Goal: Information Seeking & Learning: Check status

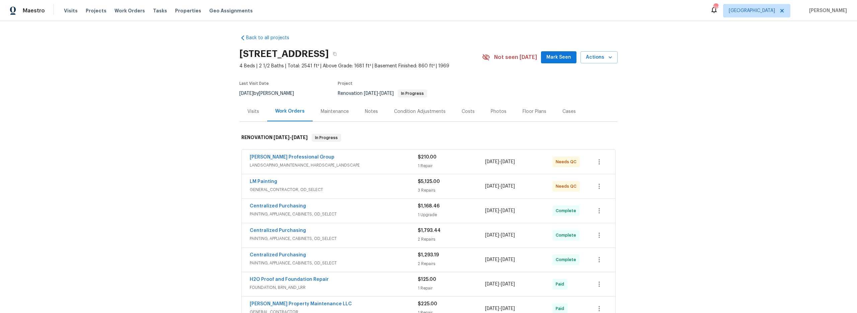
click at [425, 110] on div "Condition Adjustments" at bounding box center [420, 111] width 52 height 7
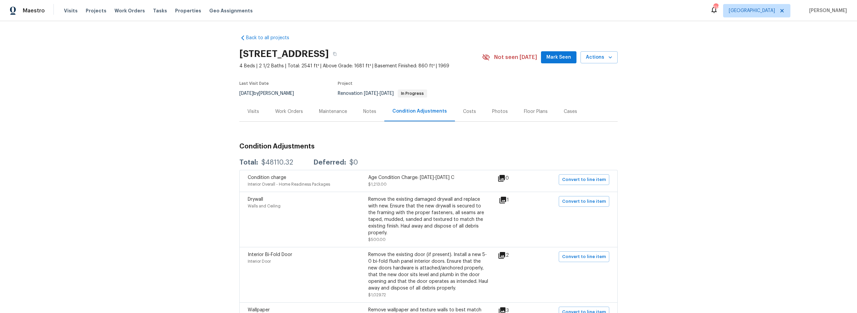
click at [463, 111] on div "Costs" at bounding box center [469, 111] width 13 height 7
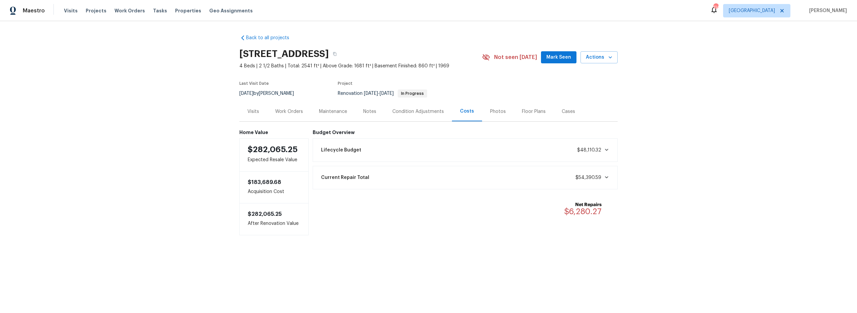
click at [465, 147] on div "Lifecycle Budget $48,110.32" at bounding box center [465, 150] width 297 height 15
click at [495, 246] on div "Current Repair Total $54,390.59" at bounding box center [465, 246] width 297 height 15
click at [281, 113] on div "Work Orders" at bounding box center [289, 111] width 28 height 7
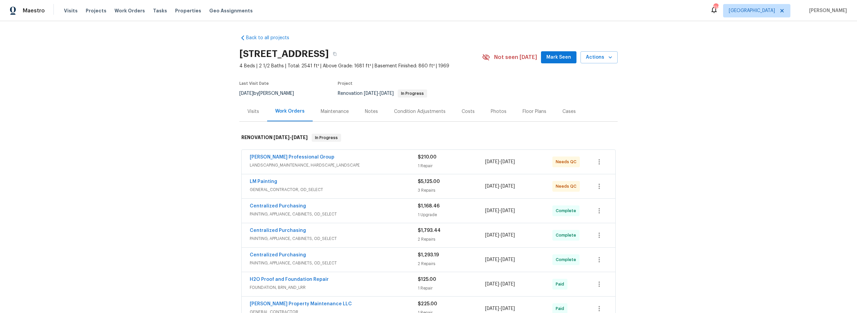
click at [463, 114] on div "Costs" at bounding box center [468, 111] width 13 height 7
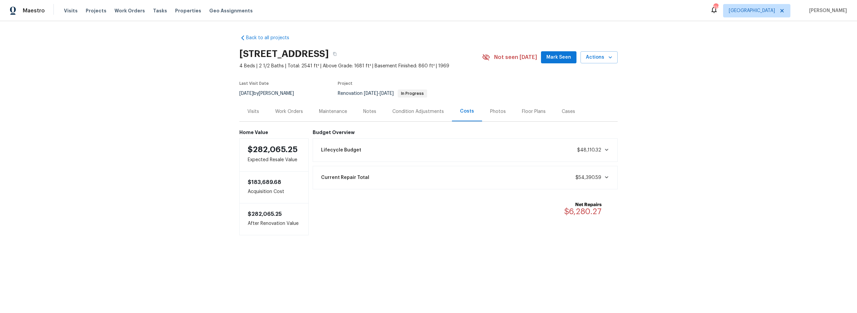
click at [485, 174] on div "Current Repair Total $54,390.59" at bounding box center [465, 177] width 297 height 15
click at [285, 110] on div "Work Orders" at bounding box center [289, 111] width 28 height 7
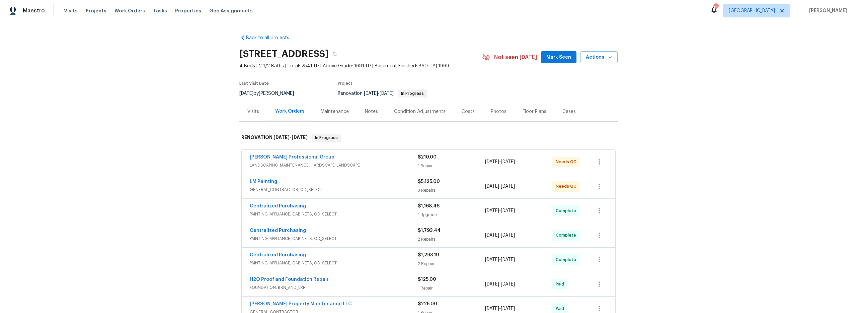
click at [462, 110] on div "Costs" at bounding box center [468, 111] width 13 height 7
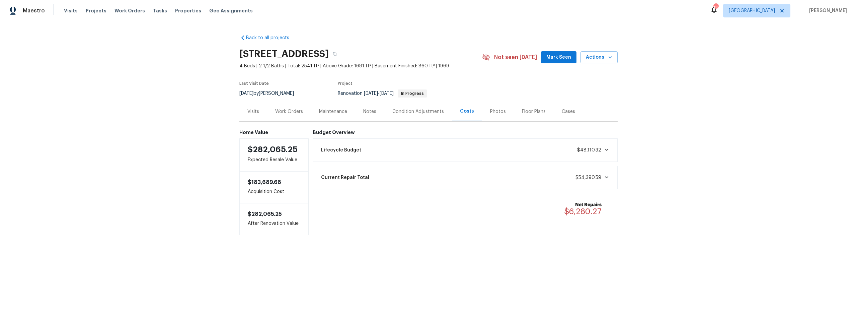
click at [460, 110] on div "Costs" at bounding box center [467, 111] width 14 height 7
click at [435, 175] on div "Current Repair Total $54,390.59" at bounding box center [465, 177] width 297 height 15
click at [408, 111] on div "Condition Adjustments" at bounding box center [418, 111] width 52 height 7
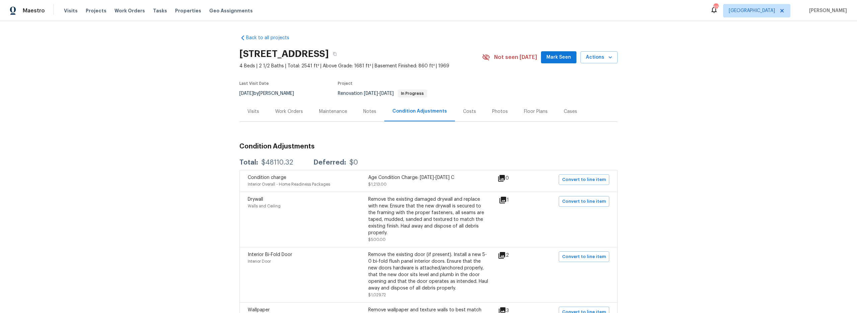
click at [283, 113] on div "Work Orders" at bounding box center [289, 111] width 28 height 7
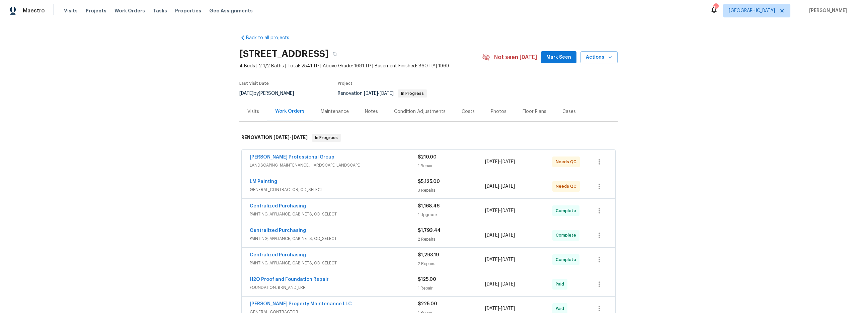
click at [251, 112] on div "Visits" at bounding box center [253, 111] width 12 height 7
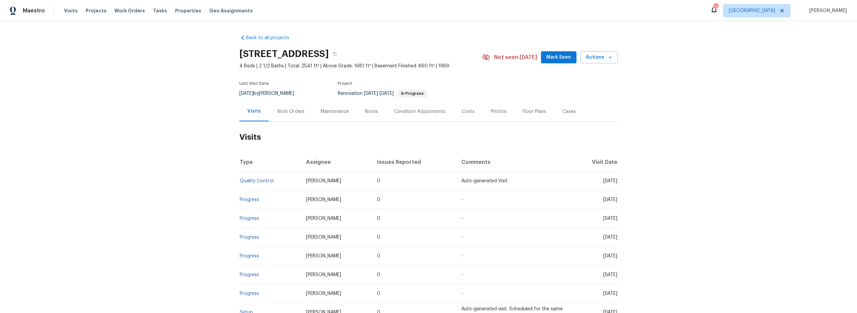
click at [375, 111] on div "Notes" at bounding box center [371, 111] width 29 height 20
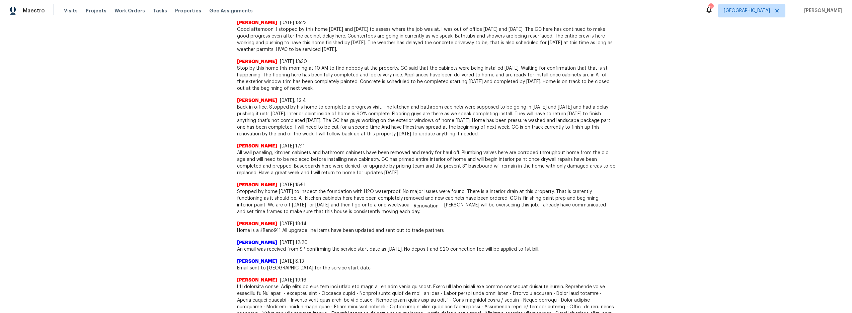
scroll to position [440, 0]
click at [201, 153] on div "Back to all projects 3145 Oxbridge Way, Lithonia, GA 30038 4 Beds | 2 1/2 Baths…" at bounding box center [426, 167] width 852 height 292
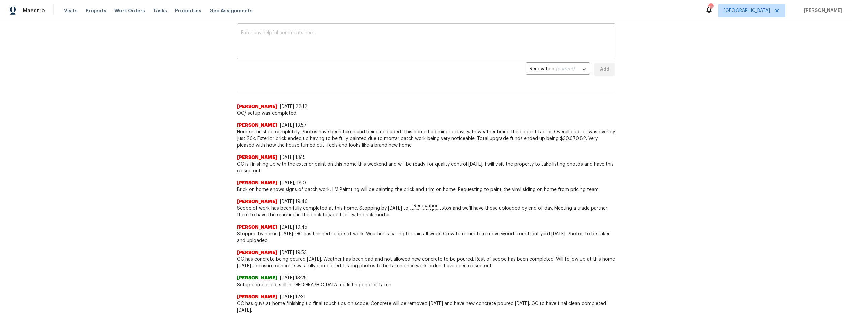
scroll to position [0, 0]
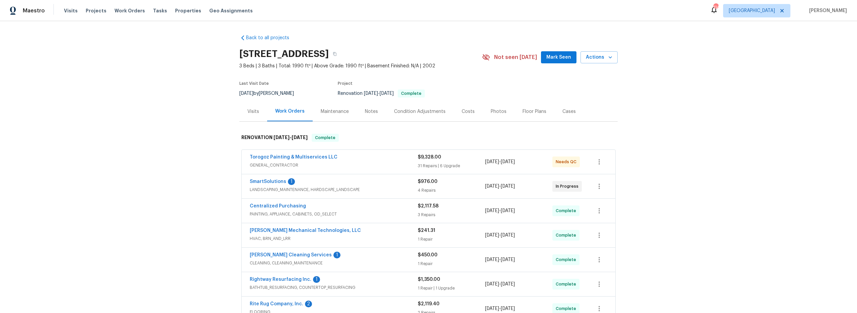
click at [462, 111] on div "Costs" at bounding box center [468, 111] width 13 height 7
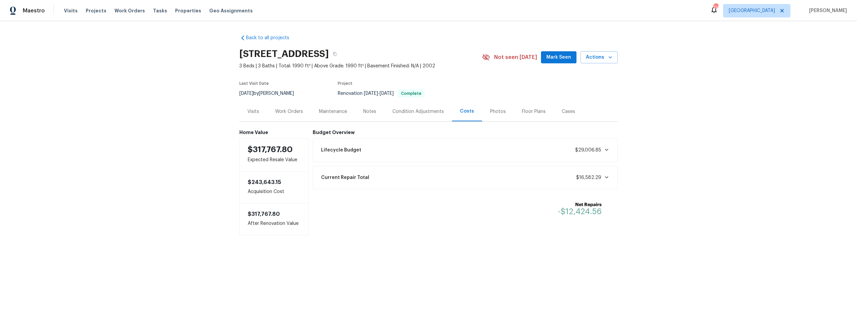
click at [413, 157] on div "Lifecycle Budget $29,006.85" at bounding box center [465, 149] width 305 height 23
click at [413, 151] on div "Lifecycle Budget $29,006.85" at bounding box center [465, 150] width 297 height 15
click at [592, 246] on span "$16,582.29" at bounding box center [588, 246] width 25 height 5
click at [291, 111] on div "Work Orders" at bounding box center [289, 111] width 28 height 7
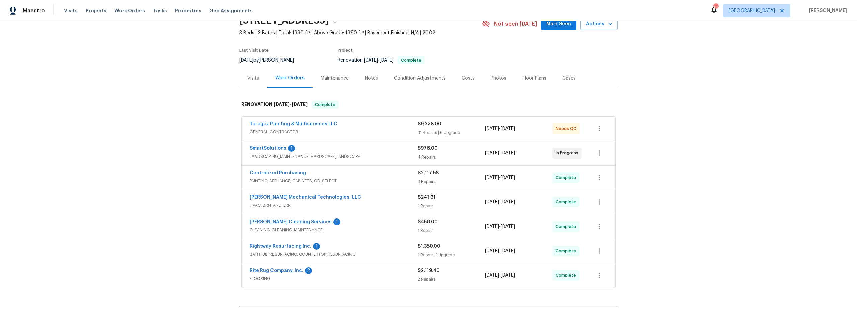
scroll to position [33, 0]
click at [423, 78] on div "Condition Adjustments" at bounding box center [420, 78] width 52 height 7
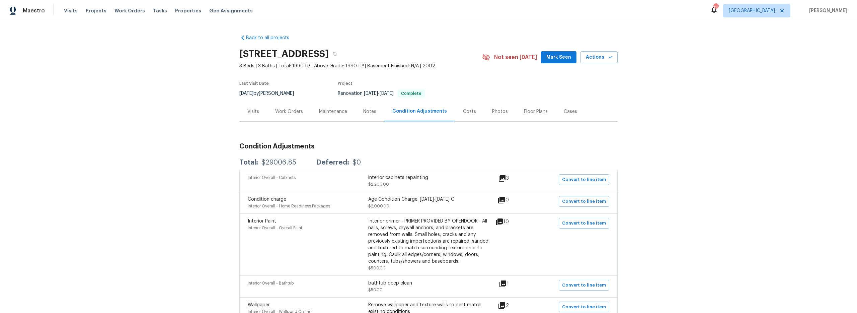
click at [467, 111] on div "Costs" at bounding box center [469, 111] width 13 height 7
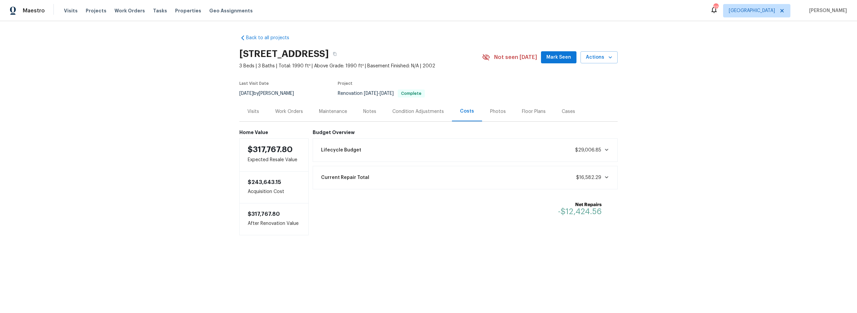
click at [465, 182] on div "Current Repair Total $16,582.29" at bounding box center [465, 177] width 297 height 15
click at [743, 143] on div "Back to all projects 5204 Grass Ridge Dr, Charlotte, NC 28216 3 Beds | 3 Baths …" at bounding box center [428, 167] width 857 height 292
click at [93, 154] on div "Back to all projects 5204 Grass Ridge Dr, Charlotte, NC 28216 3 Beds | 3 Baths …" at bounding box center [428, 167] width 857 height 292
click at [95, 153] on div "Back to all projects 5204 Grass Ridge Dr, Charlotte, NC 28216 3 Beds | 3 Baths …" at bounding box center [428, 167] width 857 height 292
click at [90, 154] on div "Back to all projects 5204 Grass Ridge Dr, Charlotte, NC 28216 3 Beds | 3 Baths …" at bounding box center [428, 167] width 857 height 292
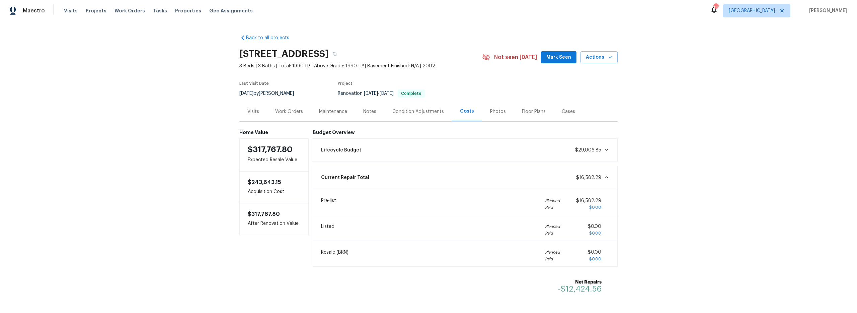
click at [413, 110] on div "Condition Adjustments" at bounding box center [418, 111] width 52 height 7
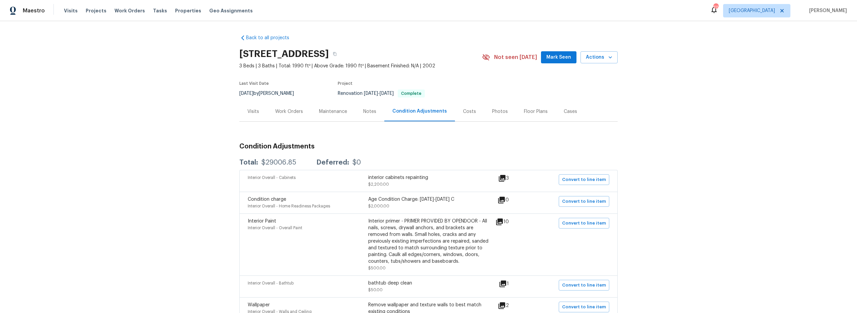
click at [282, 111] on div "Work Orders" at bounding box center [289, 111] width 28 height 7
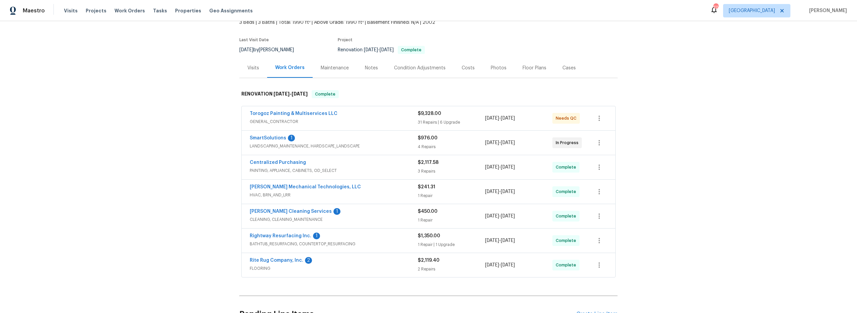
scroll to position [50, 0]
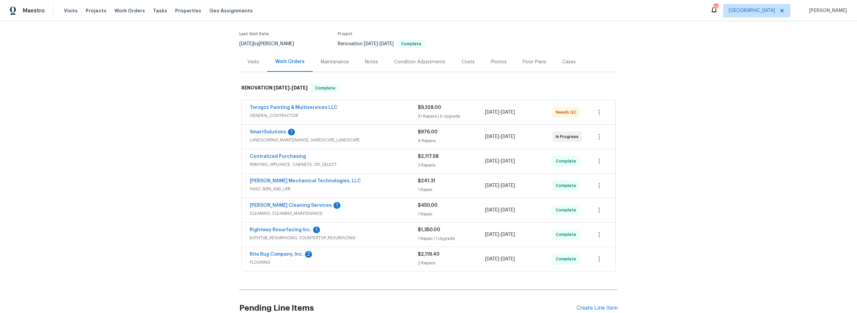
click at [440, 107] on div "$9,328.00" at bounding box center [451, 107] width 67 height 7
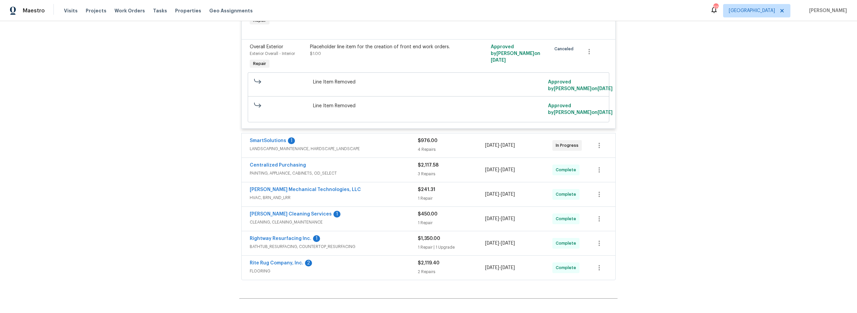
scroll to position [2298, 0]
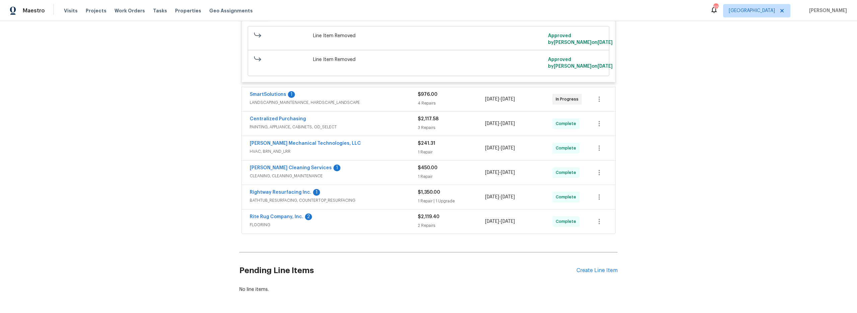
click at [339, 189] on div "Rightway Resurfacing Inc. 1" at bounding box center [334, 193] width 168 height 8
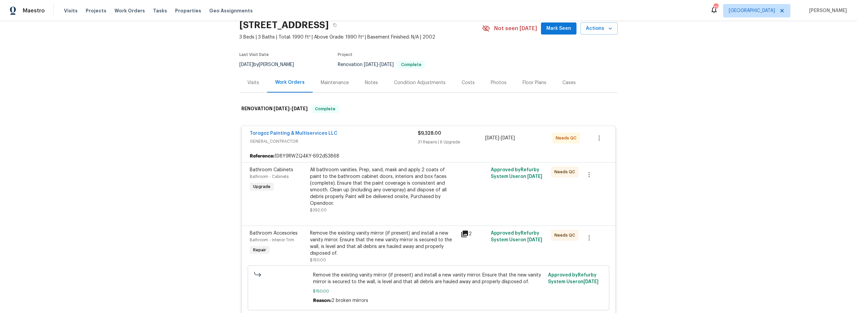
scroll to position [0, 0]
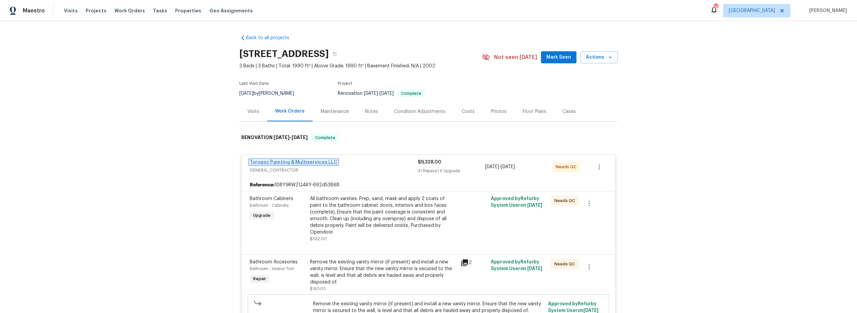
click at [274, 162] on link "Torogoz Painting & Multiservices LLC" at bounding box center [294, 162] width 88 height 5
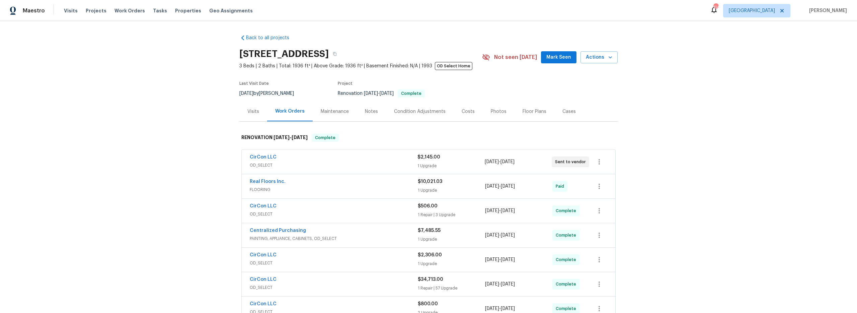
click at [466, 111] on div "Costs" at bounding box center [468, 111] width 13 height 7
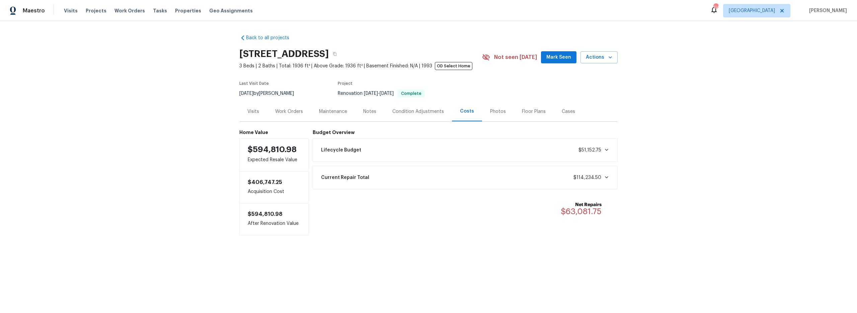
click at [453, 150] on div "Lifecycle Budget $51,152.75" at bounding box center [465, 150] width 297 height 15
click at [430, 250] on div "Current Repair Total $114,234.50" at bounding box center [465, 246] width 297 height 15
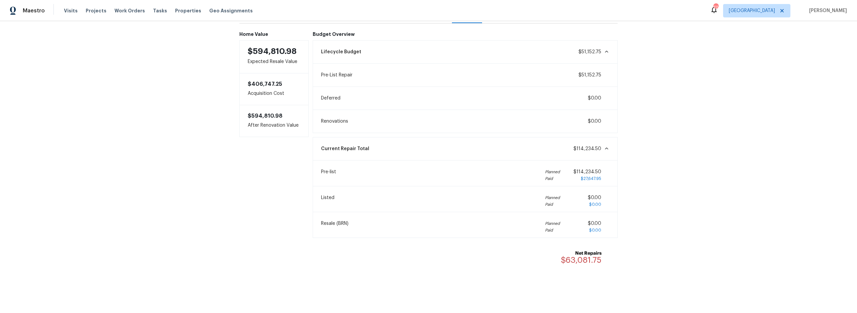
scroll to position [98, 0]
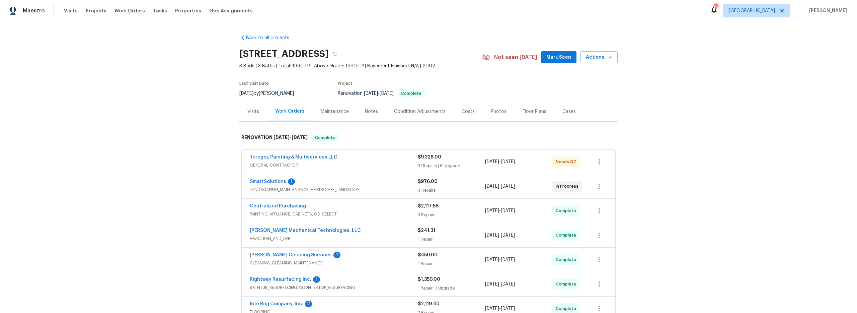
click at [412, 113] on div "Condition Adjustments" at bounding box center [420, 111] width 52 height 7
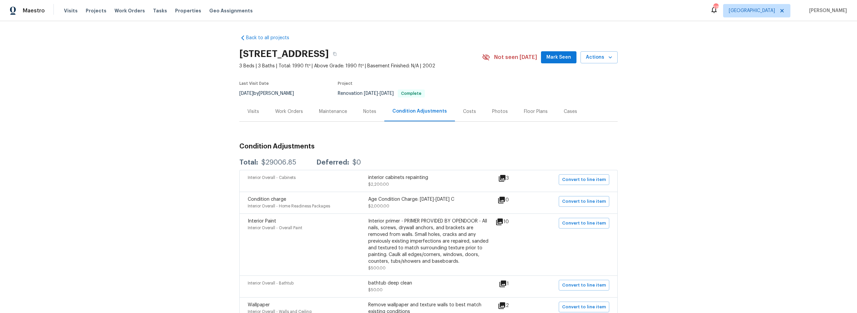
click at [465, 104] on div "Costs" at bounding box center [469, 111] width 29 height 20
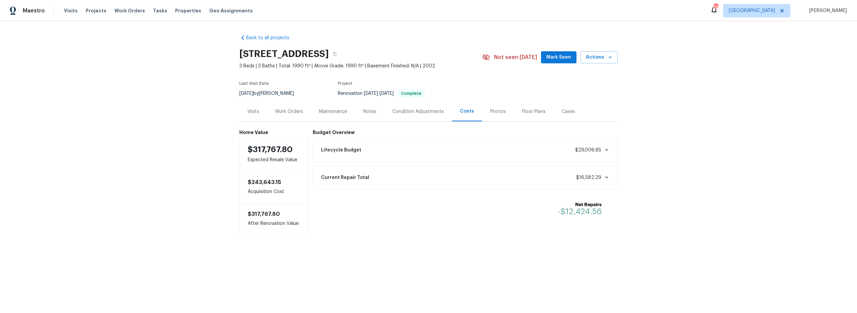
click at [405, 107] on div "Condition Adjustments" at bounding box center [418, 111] width 68 height 20
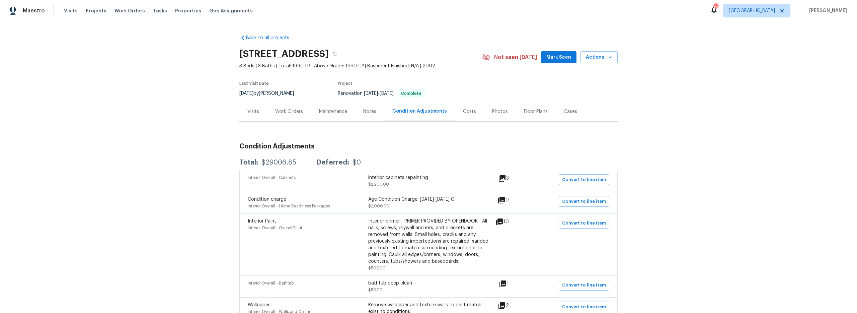
click at [434, 159] on div "Total: $29006.85 Deferred: $0" at bounding box center [428, 162] width 378 height 15
click at [467, 111] on div "Costs" at bounding box center [469, 111] width 13 height 7
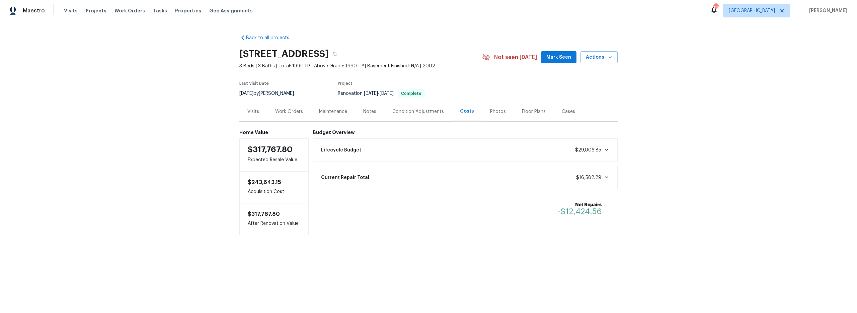
click at [459, 174] on div "Current Repair Total $16,582.29" at bounding box center [465, 177] width 297 height 15
click at [369, 110] on div "Notes" at bounding box center [369, 111] width 13 height 7
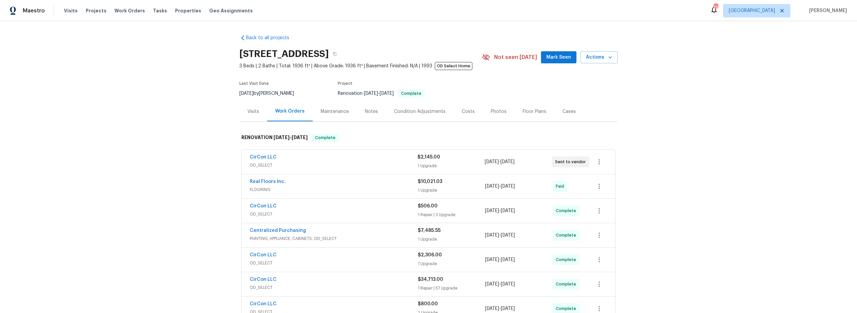
click at [696, 234] on div "Back to all projects [STREET_ADDRESS] 3 Beds | 2 Baths | Total: 1936 ft² | Abov…" at bounding box center [428, 167] width 857 height 292
click at [369, 112] on div "Notes" at bounding box center [371, 111] width 13 height 7
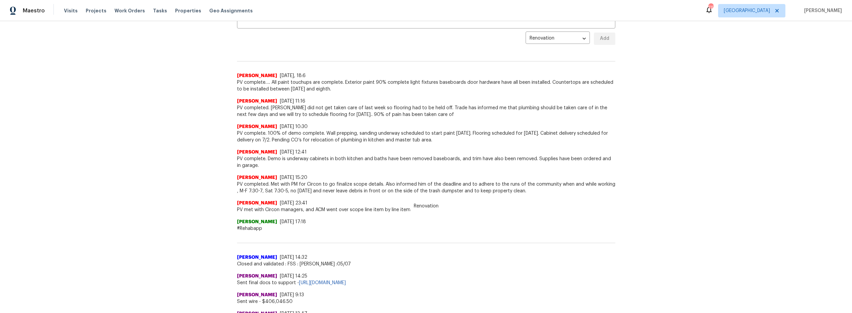
scroll to position [232, 0]
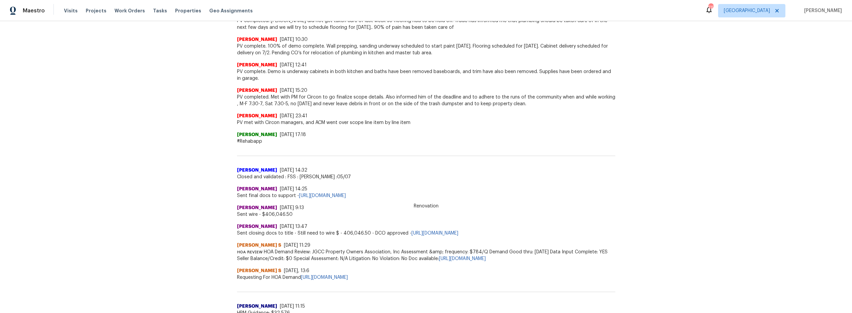
click at [666, 195] on div "Back to all projects [STREET_ADDRESS] 3 Beds | 2 Baths | Total: 1936 ft² | Abov…" at bounding box center [426, 167] width 852 height 292
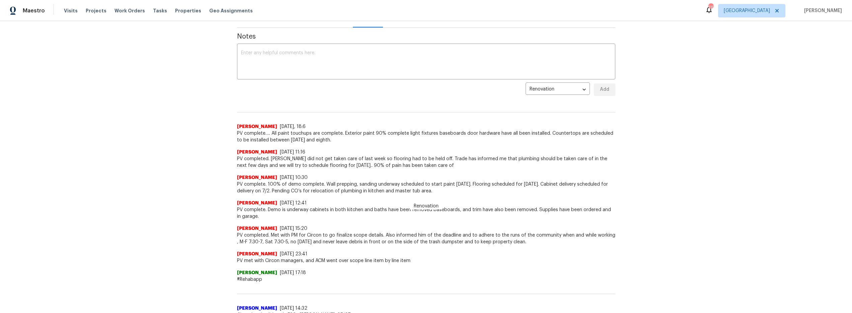
scroll to position [93, 0]
